Goal: Task Accomplishment & Management: Manage account settings

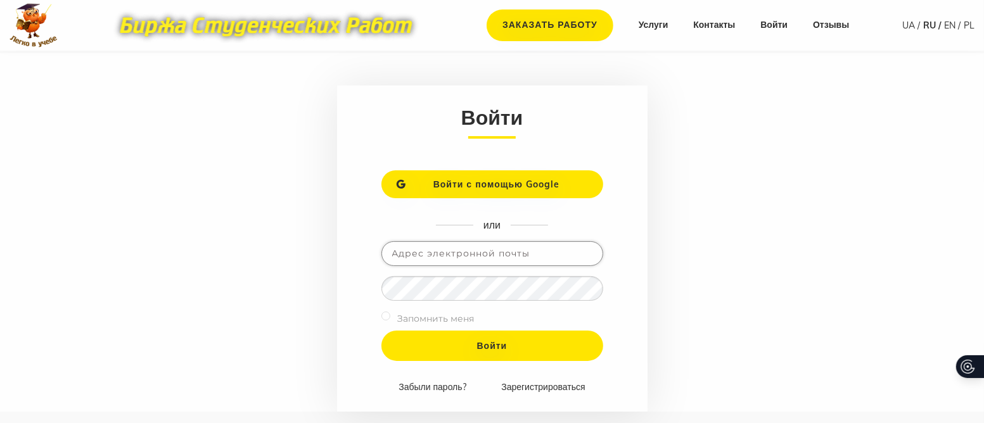
type input "[EMAIL_ADDRESS][DOMAIN_NAME]"
click at [390, 318] on div "Запомнить меня" at bounding box center [493, 321] width 222 height 20
click at [384, 314] on input "checkbox" at bounding box center [386, 316] width 9 height 9
checkbox input "true"
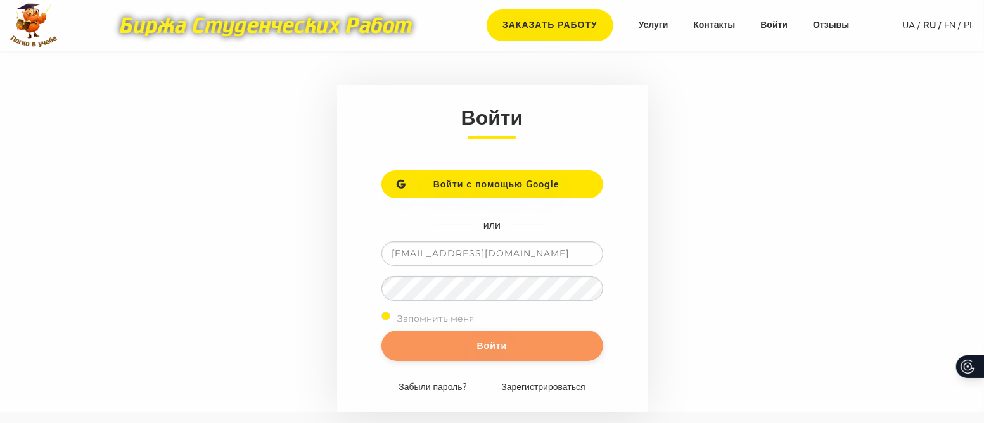
click at [432, 345] on input "Войти" at bounding box center [493, 346] width 222 height 30
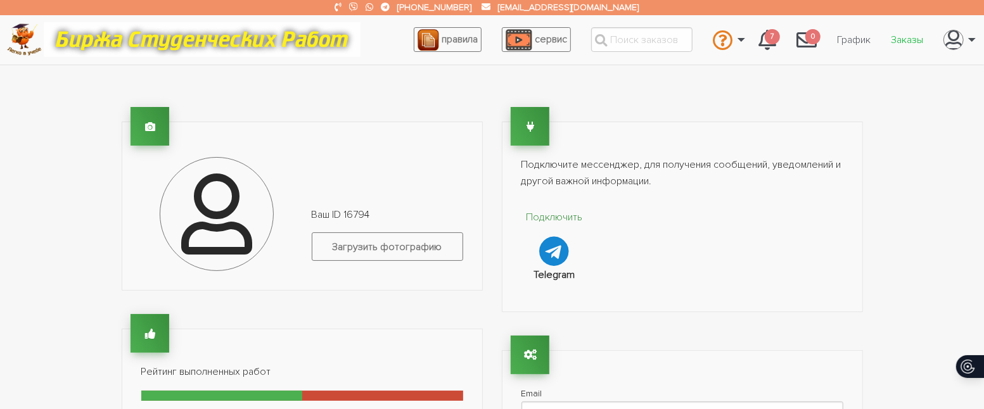
click at [894, 43] on link "Заказы" at bounding box center [907, 40] width 53 height 24
